Goal: Complete application form

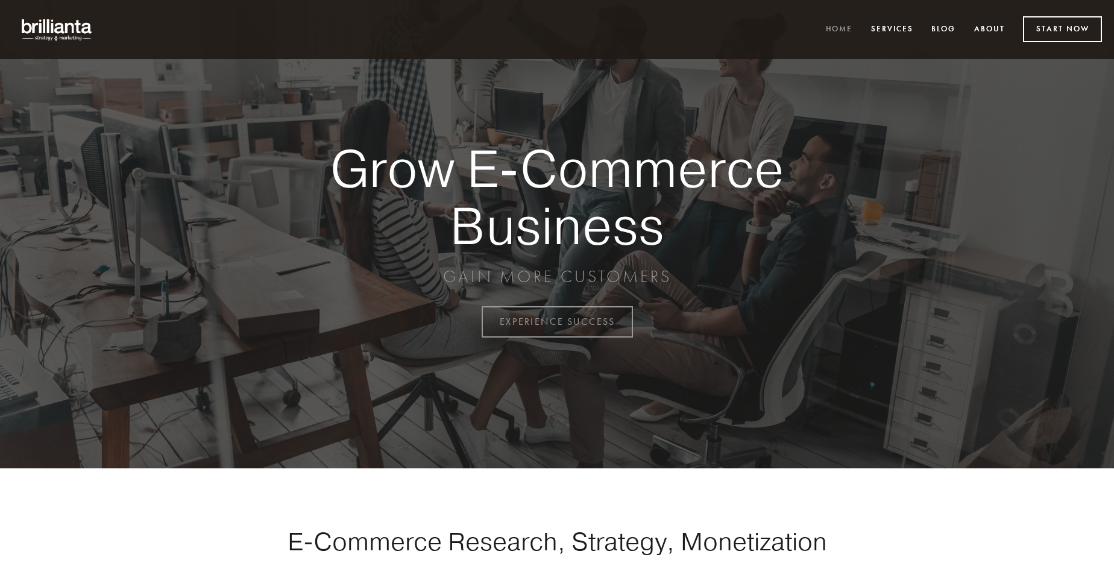
scroll to position [3160, 0]
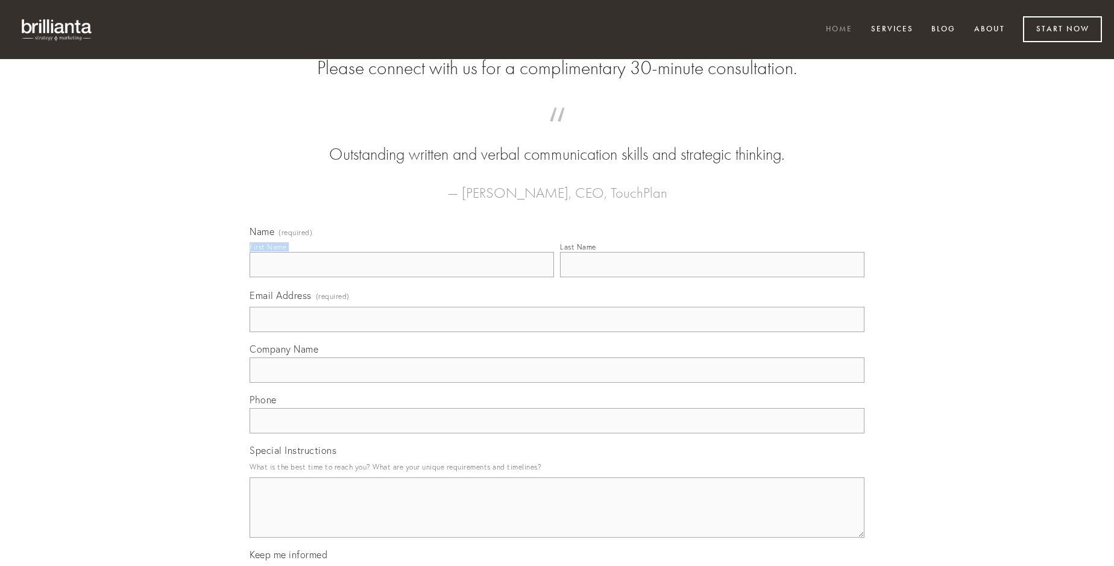
type input "[PERSON_NAME]"
click at [712, 277] on input "Last Name" at bounding box center [712, 264] width 304 height 25
type input "[PERSON_NAME]"
click at [557, 332] on input "Email Address (required)" at bounding box center [557, 319] width 615 height 25
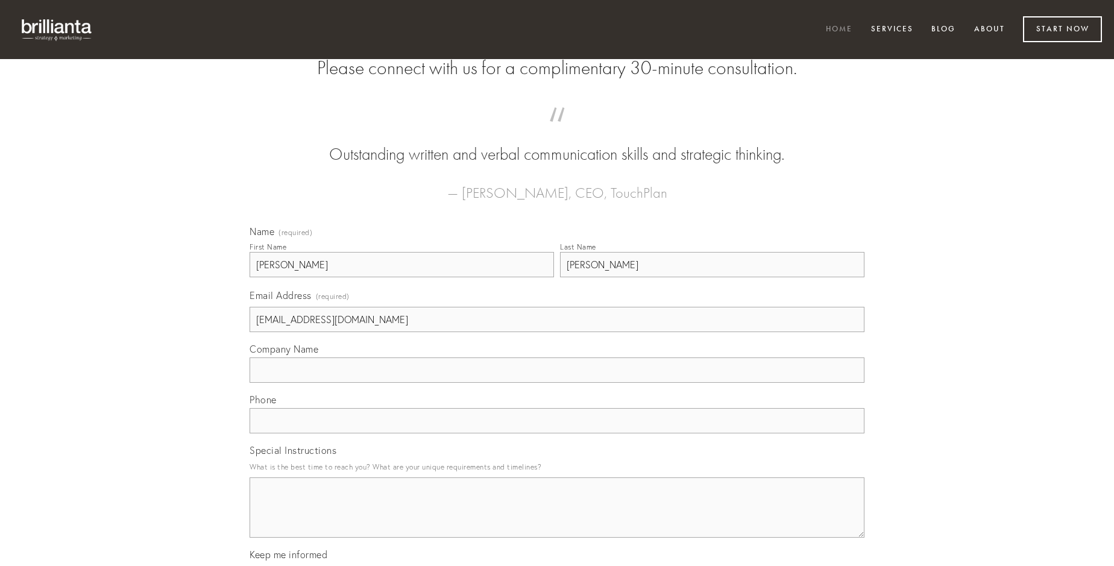
type input "[EMAIL_ADDRESS][DOMAIN_NAME]"
click at [557, 383] on input "Company Name" at bounding box center [557, 369] width 615 height 25
type input "vulnero"
click at [557, 433] on input "text" at bounding box center [557, 420] width 615 height 25
click at [557, 518] on textarea "Special Instructions" at bounding box center [557, 507] width 615 height 60
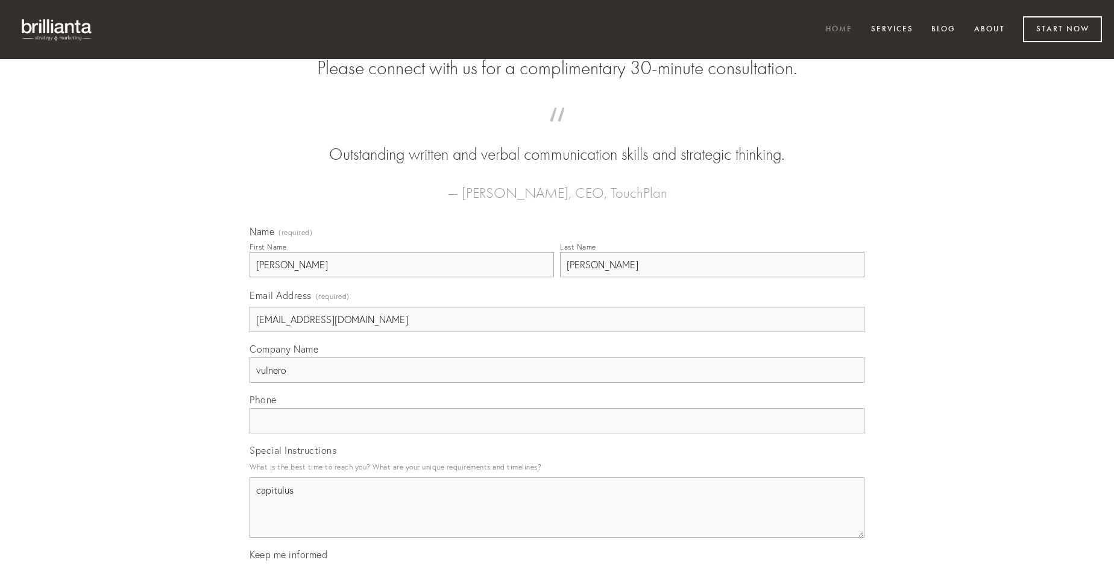
type textarea "capitulus"
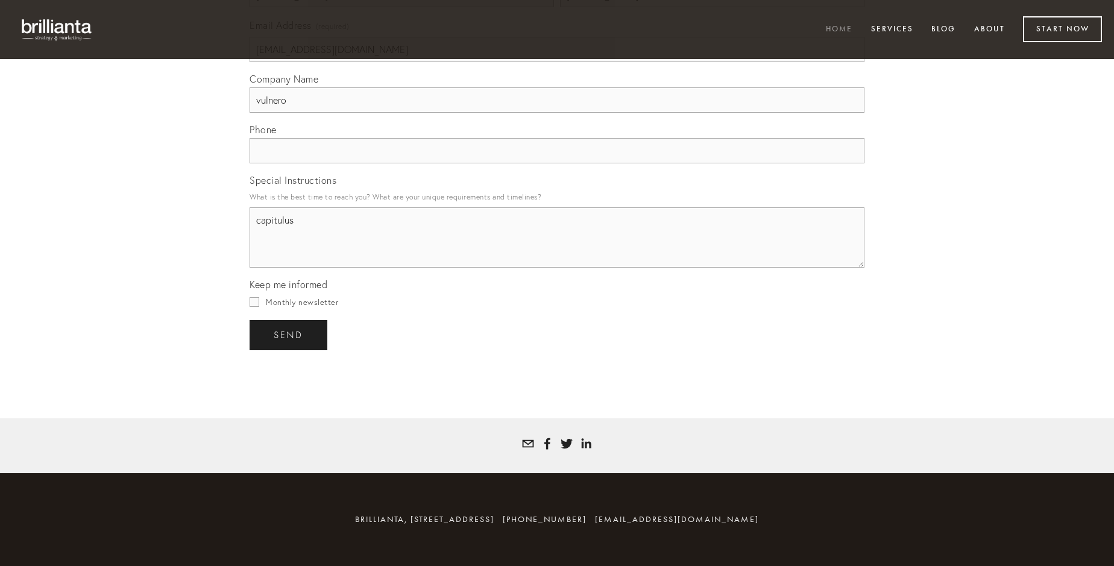
click at [289, 335] on span "send" at bounding box center [289, 335] width 30 height 11
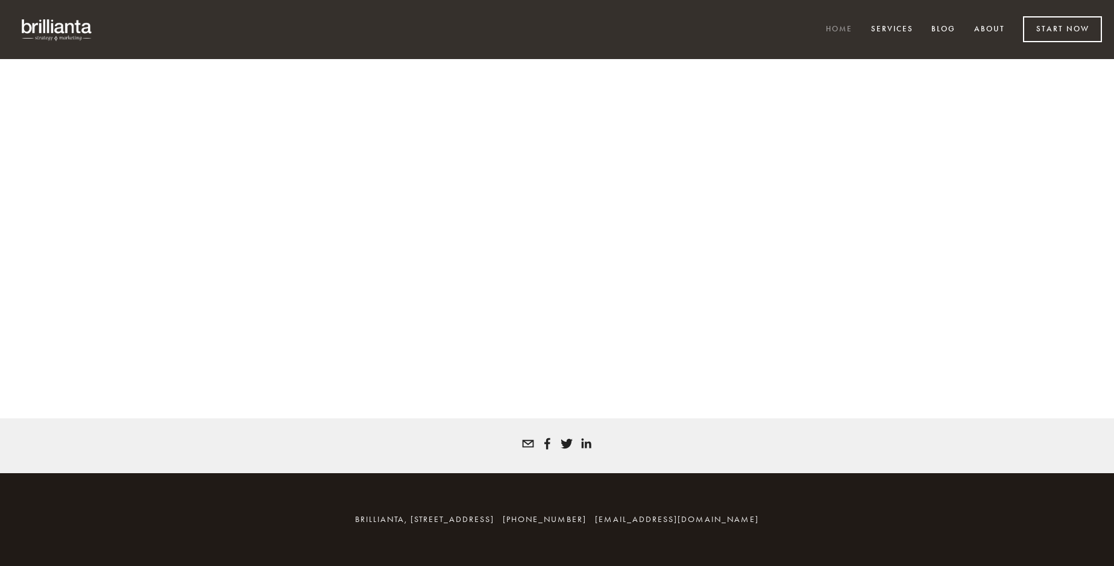
scroll to position [3143, 0]
